Goal: Find specific page/section: Find specific page/section

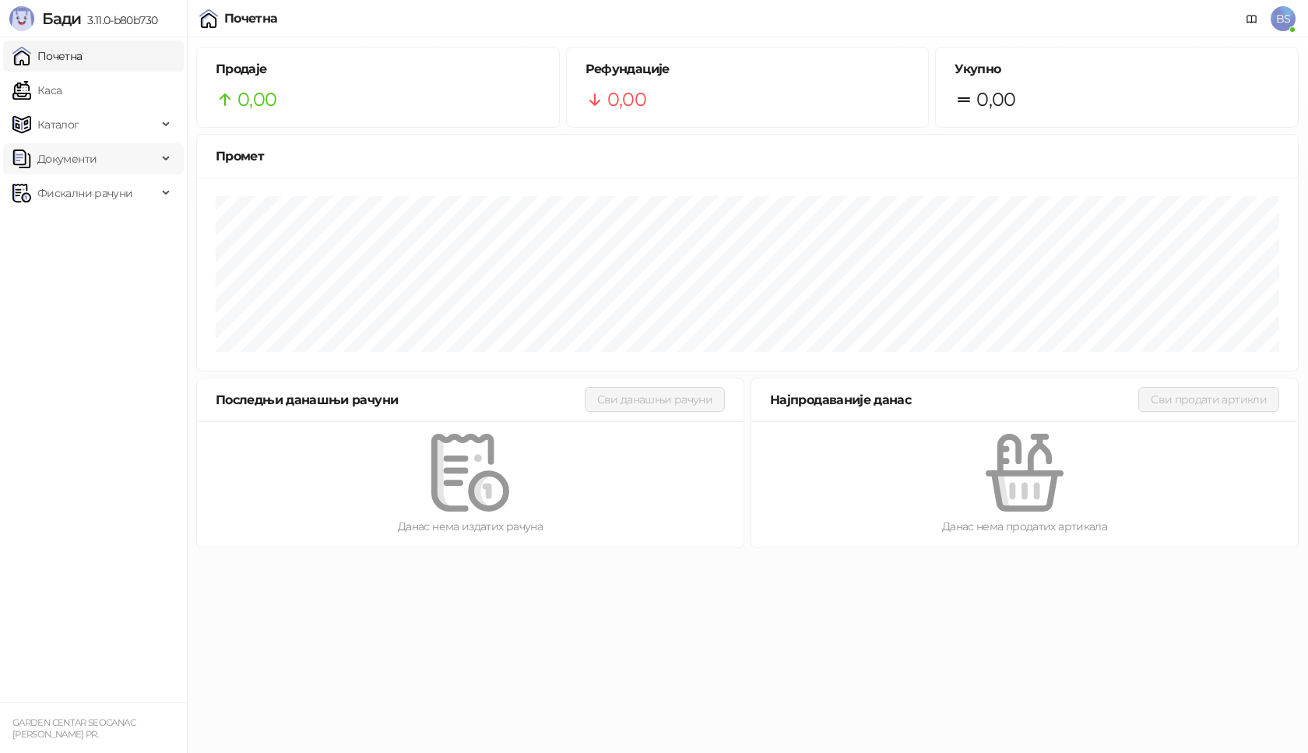
click at [167, 159] on icon at bounding box center [168, 159] width 8 height 0
click at [164, 266] on div "Фискални рачуни" at bounding box center [93, 264] width 181 height 31
click at [164, 157] on icon at bounding box center [168, 157] width 8 height 0
click at [168, 128] on div "Каталог" at bounding box center [93, 124] width 181 height 31
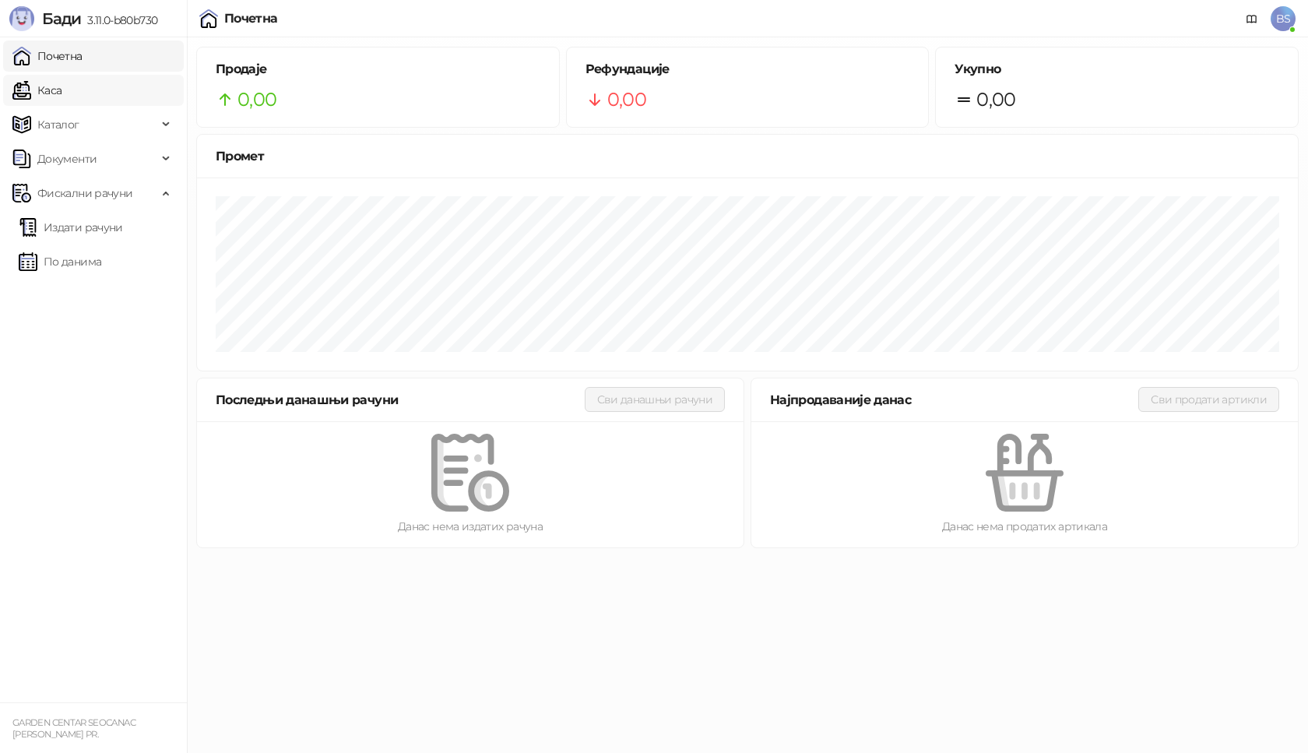
click at [62, 93] on link "Каса" at bounding box center [36, 90] width 49 height 31
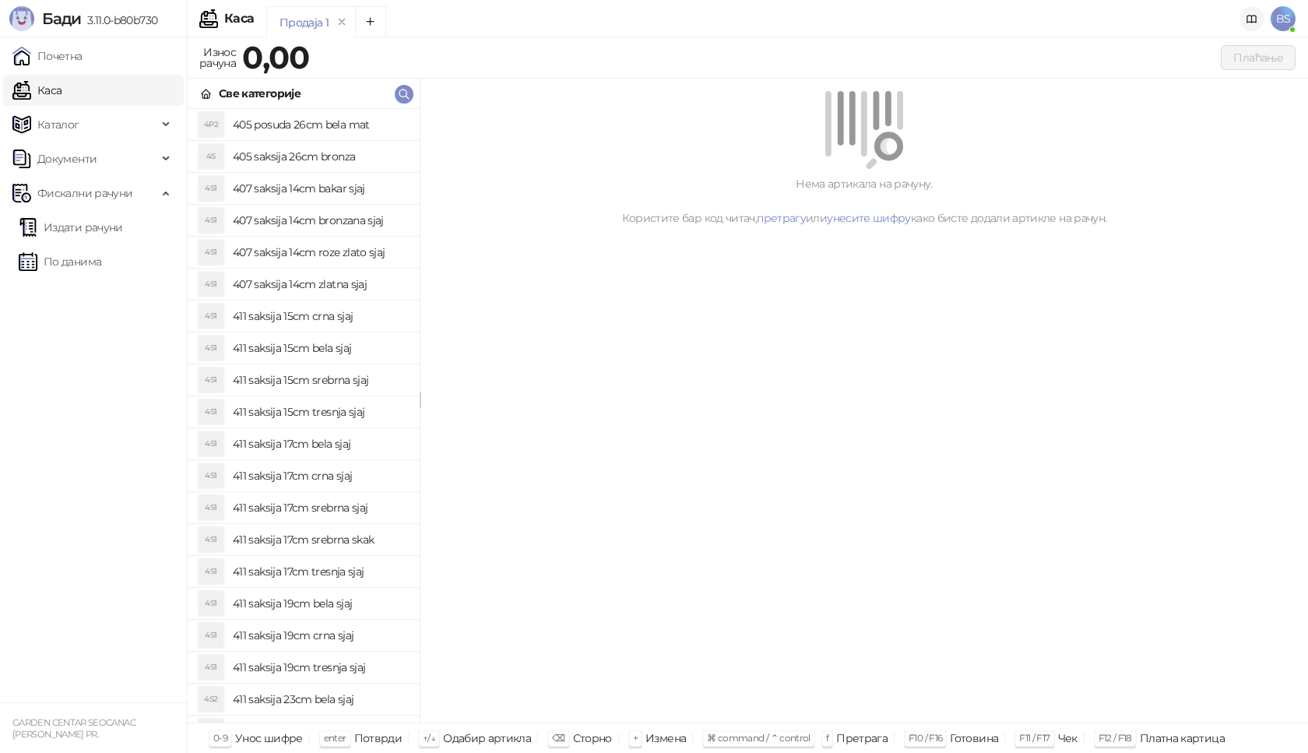
click at [1248, 22] on icon at bounding box center [1252, 19] width 9 height 7
click at [1281, 10] on span "BS" at bounding box center [1283, 18] width 25 height 25
click at [643, 65] on div "Плаћање" at bounding box center [806, 57] width 980 height 25
click at [76, 69] on link "Почетна" at bounding box center [47, 55] width 70 height 31
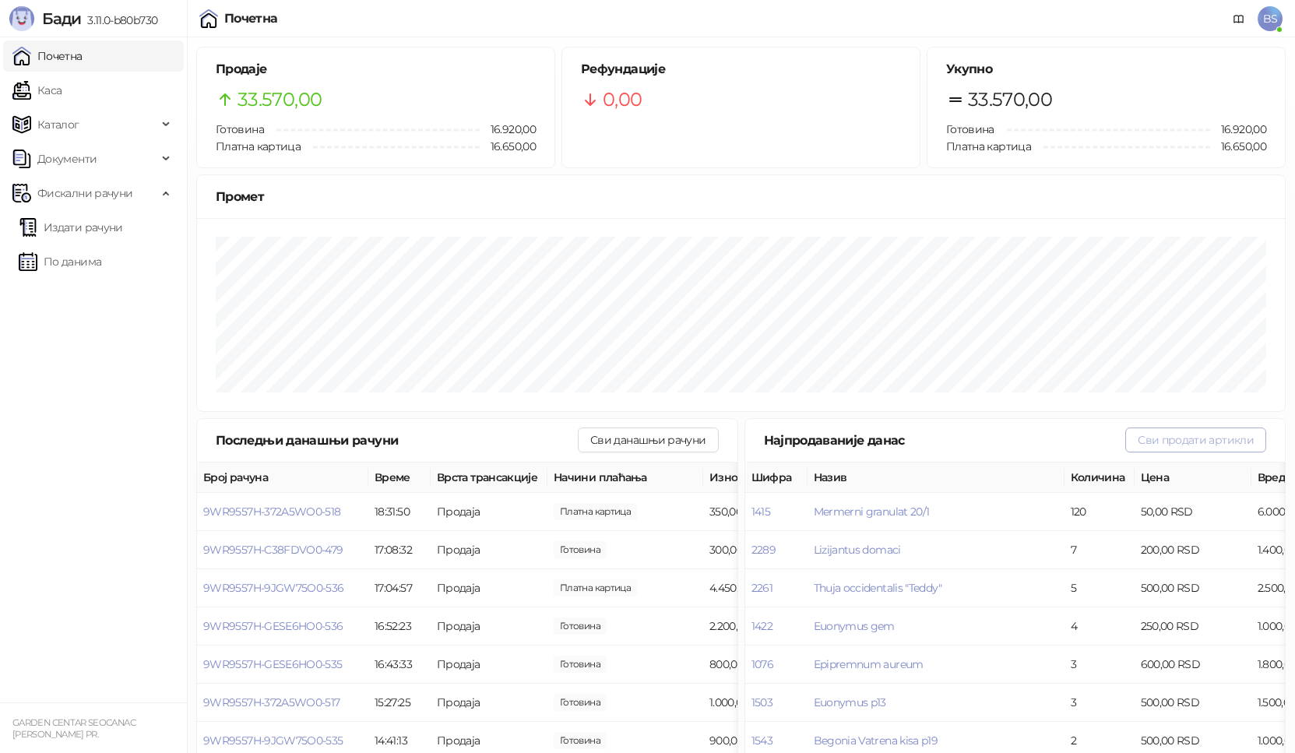
click at [1220, 442] on button "Сви продати артикли" at bounding box center [1195, 440] width 141 height 25
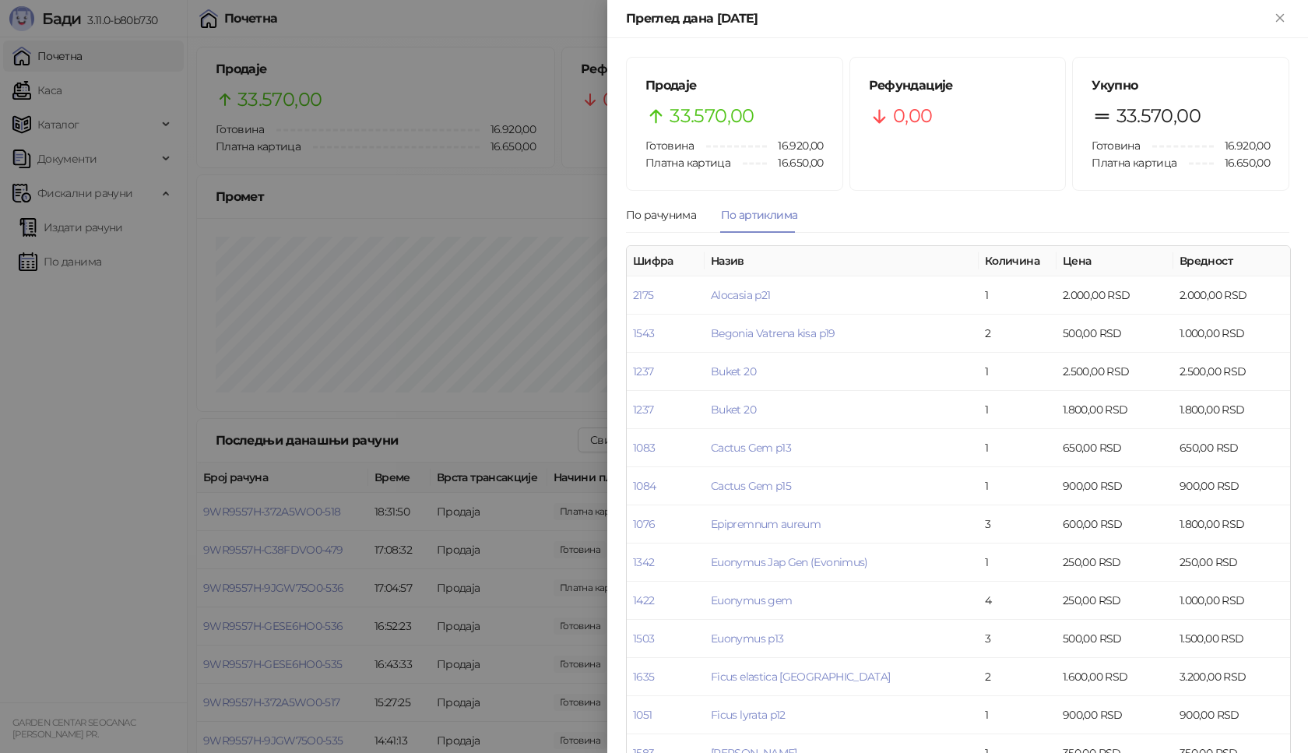
click at [1187, 263] on th "Вредност" at bounding box center [1232, 261] width 117 height 30
click at [371, 167] on div at bounding box center [654, 376] width 1308 height 753
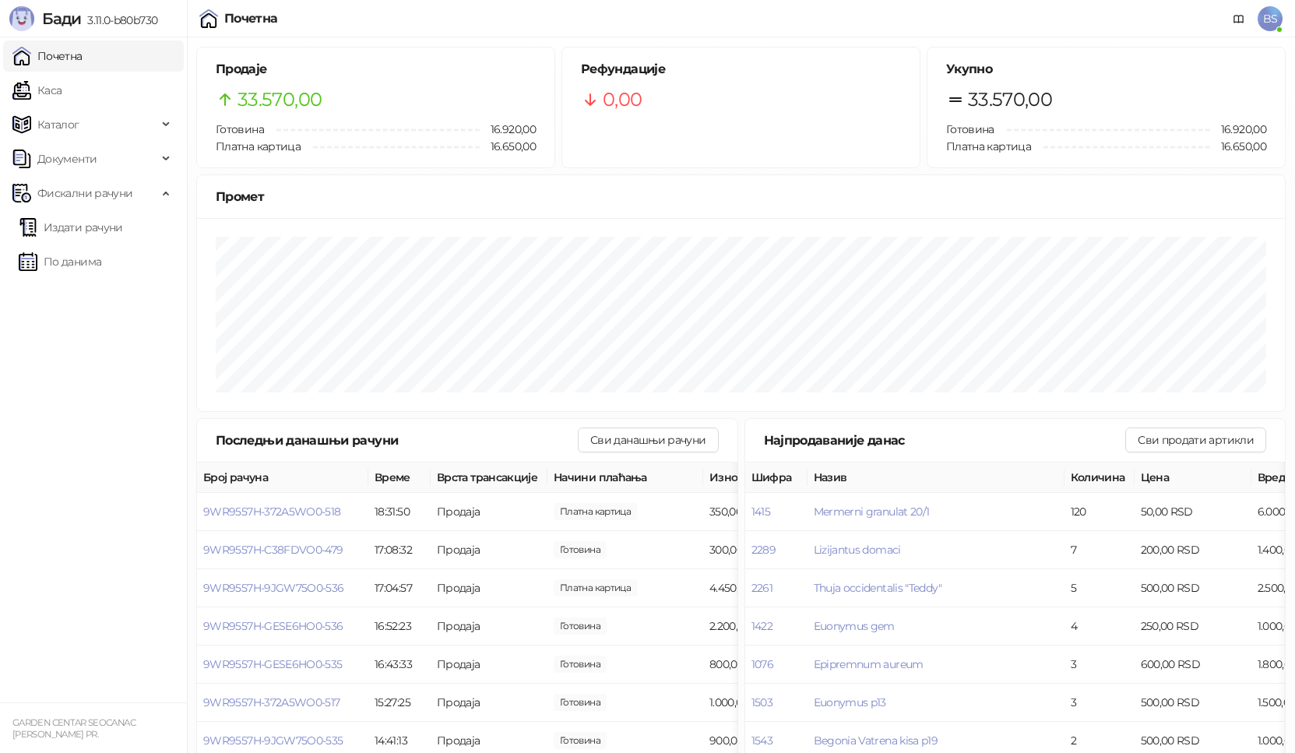
click at [36, 66] on link "Почетна" at bounding box center [47, 55] width 70 height 31
click at [51, 63] on link "Почетна" at bounding box center [47, 55] width 70 height 31
click at [62, 88] on link "Каса" at bounding box center [36, 90] width 49 height 31
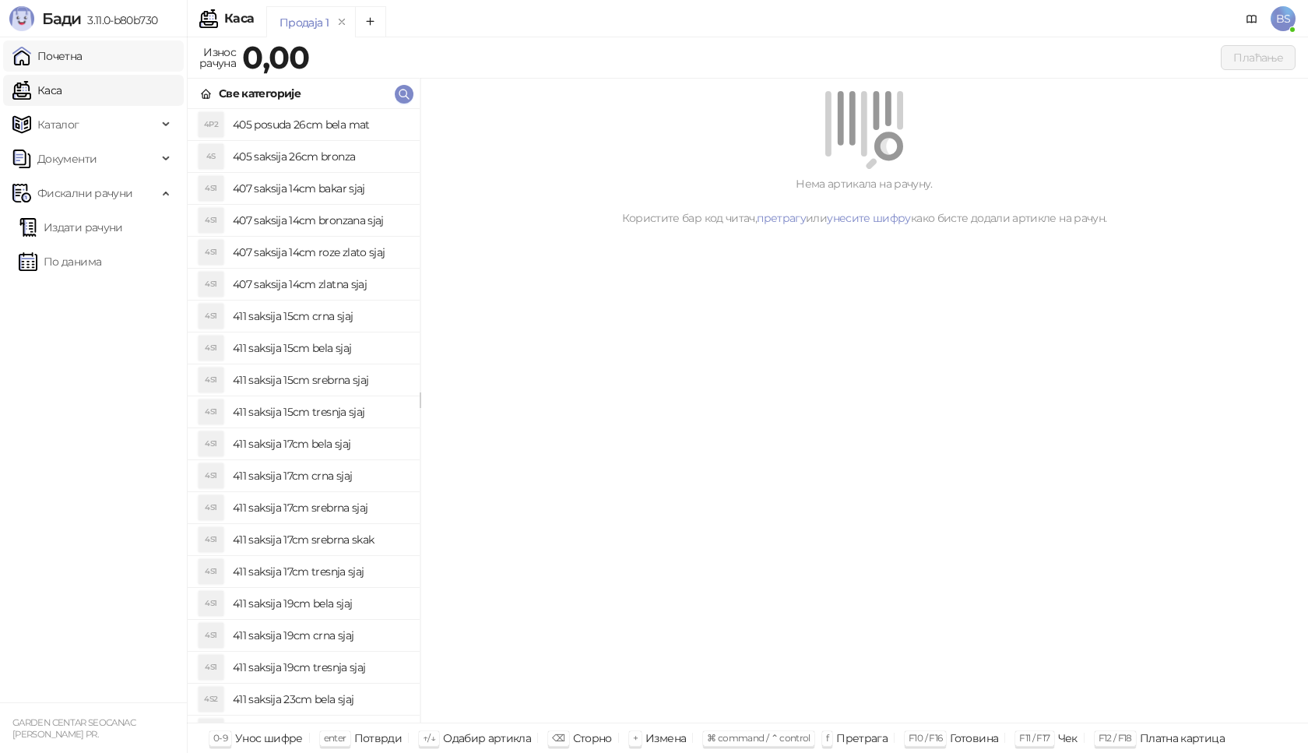
click at [83, 53] on link "Почетна" at bounding box center [47, 55] width 70 height 31
